Goal: Task Accomplishment & Management: Manage account settings

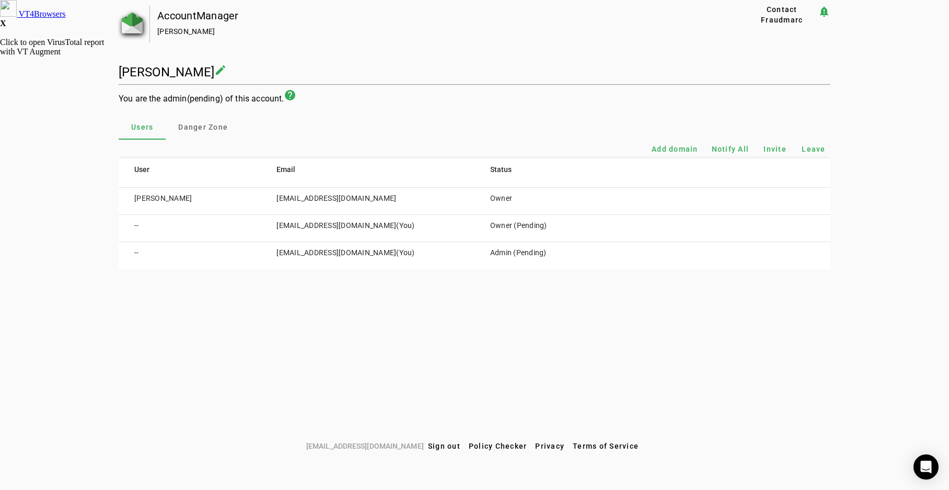
click at [134, 17] on img at bounding box center [132, 23] width 21 height 21
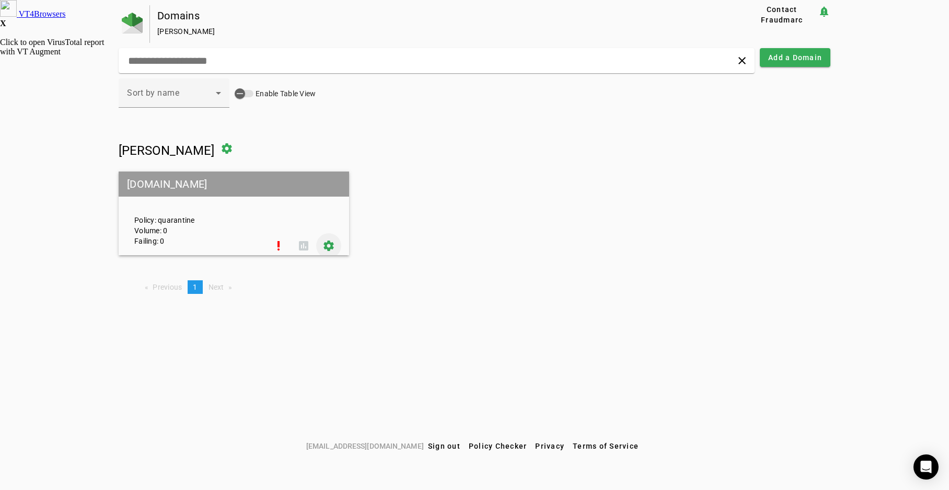
click at [328, 247] on span at bounding box center [328, 245] width 25 height 25
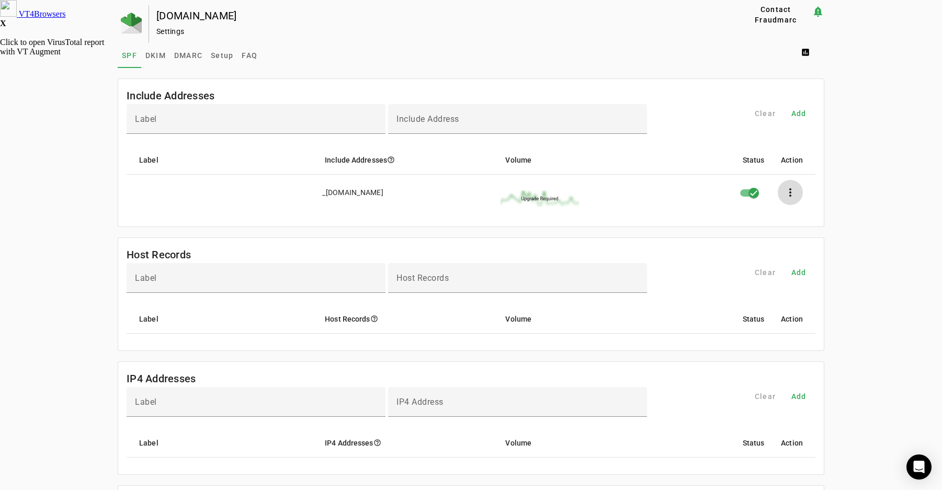
click at [793, 192] on span at bounding box center [789, 192] width 25 height 25
click at [864, 177] on div at bounding box center [471, 245] width 942 height 490
click at [746, 192] on div "button" at bounding box center [753, 192] width 21 height 21
click at [148, 52] on span "DKIM" at bounding box center [155, 55] width 20 height 7
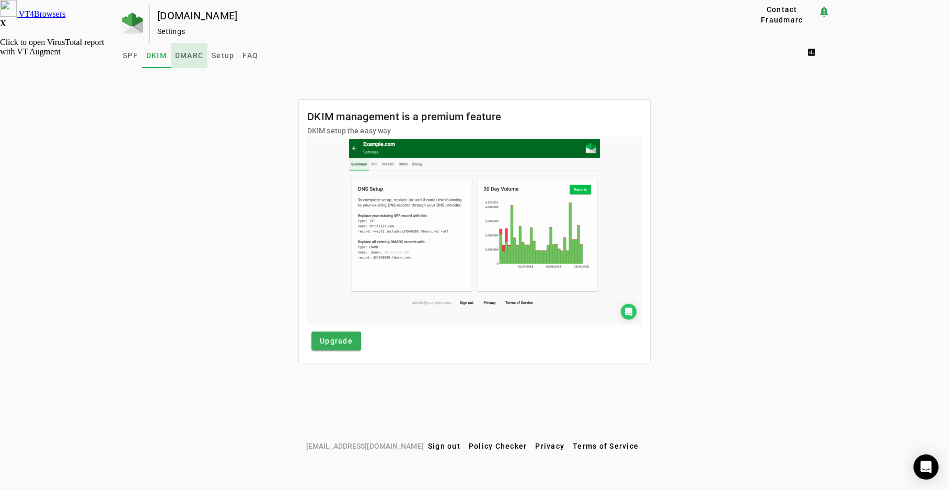
click at [191, 53] on span "DMARC" at bounding box center [189, 55] width 28 height 7
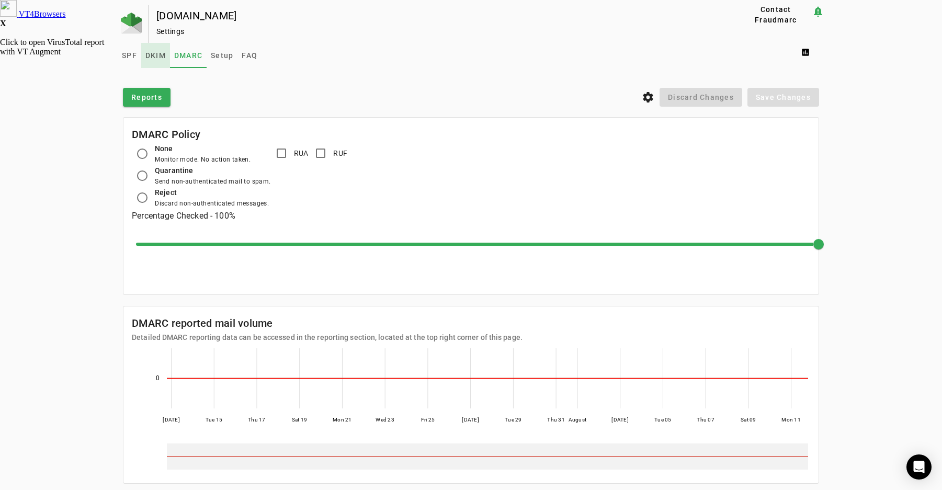
click at [151, 55] on span "DKIM" at bounding box center [155, 55] width 20 height 7
